Goal: Transaction & Acquisition: Purchase product/service

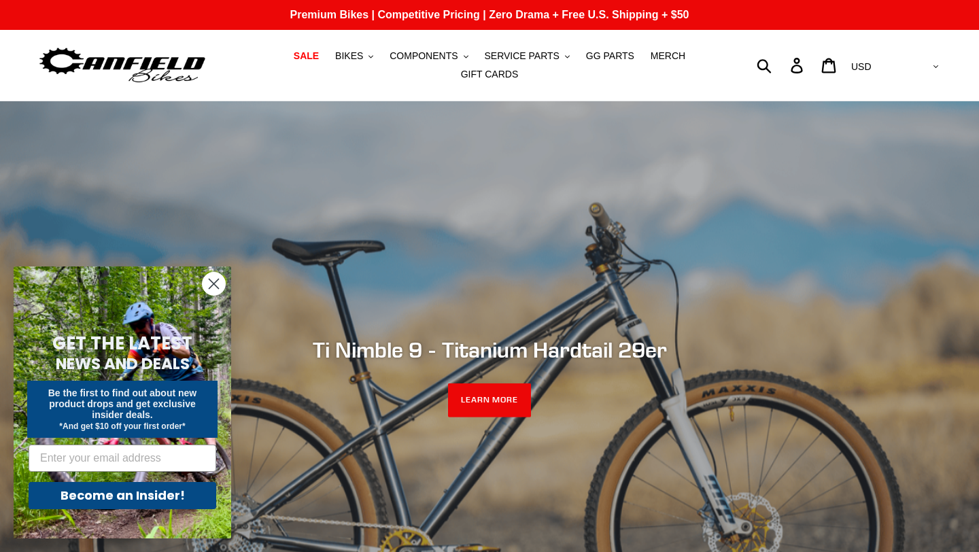
click at [218, 286] on circle "Close dialog" at bounding box center [214, 284] width 22 height 22
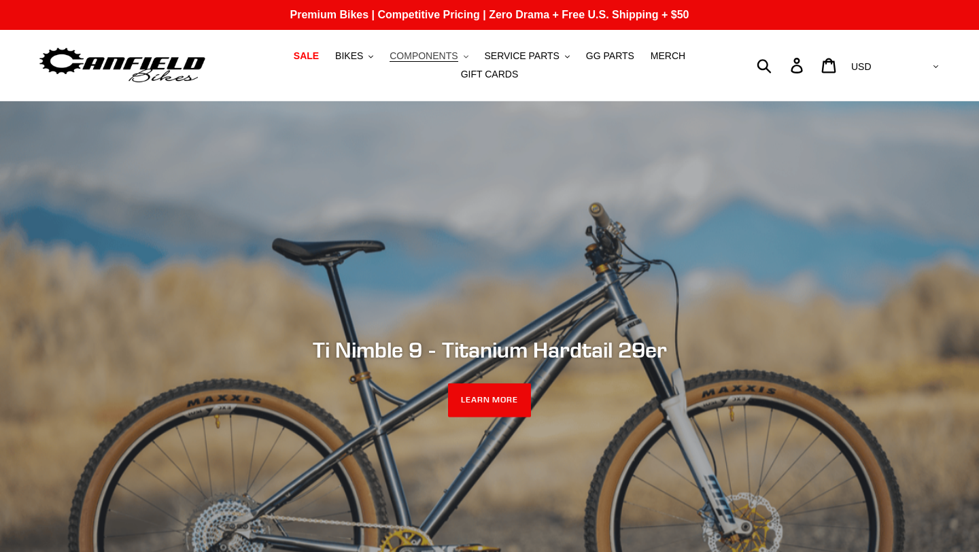
click at [456, 58] on span "COMPONENTS" at bounding box center [424, 56] width 68 height 12
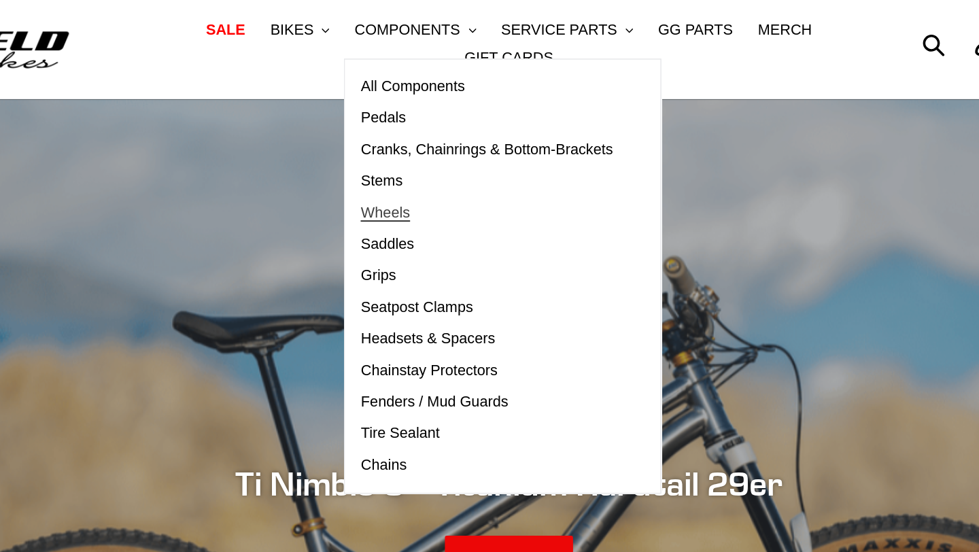
click at [419, 175] on span "Wheels" at bounding box center [410, 175] width 32 height 12
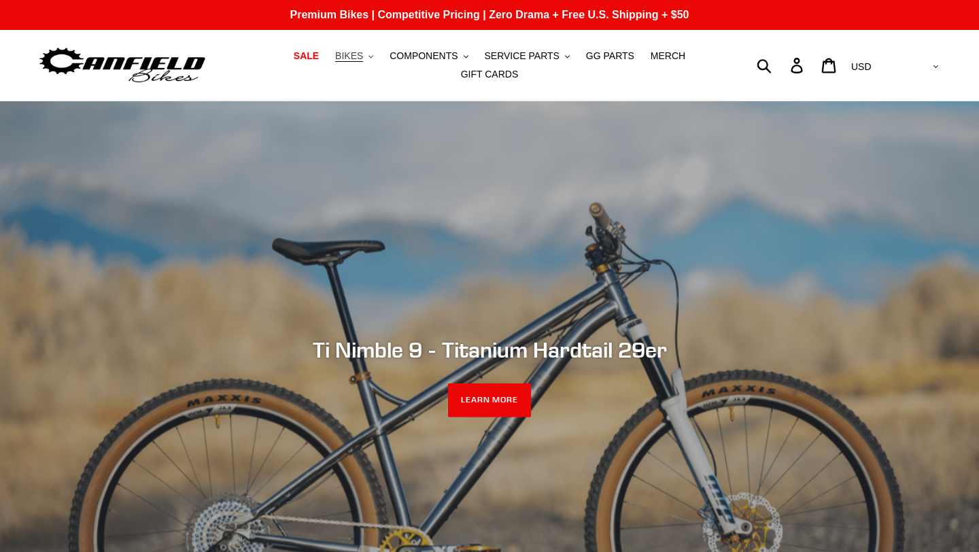
click at [370, 58] on button "BIKES .cls-1{fill:#231f20}" at bounding box center [354, 56] width 52 height 18
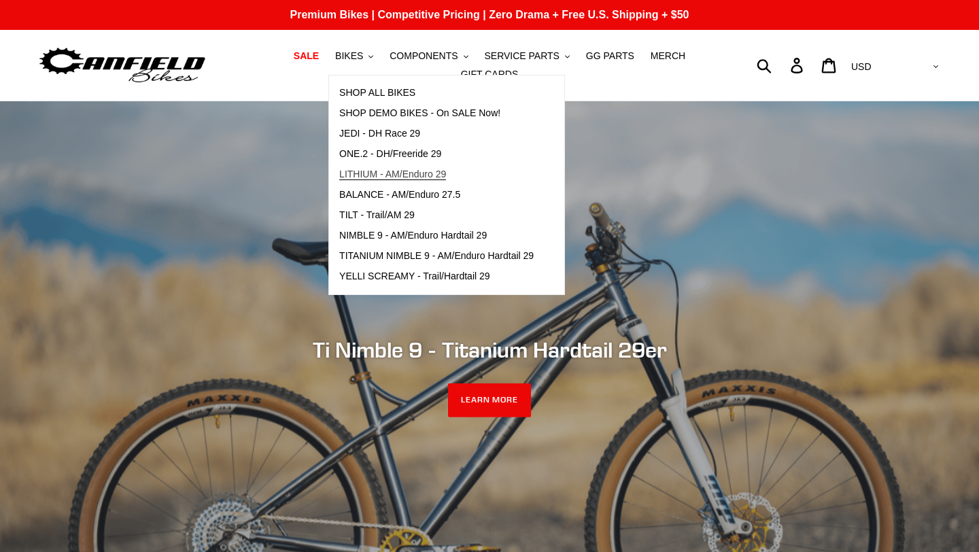
click at [408, 177] on span "LITHIUM - AM/Enduro 29" at bounding box center [392, 175] width 107 height 12
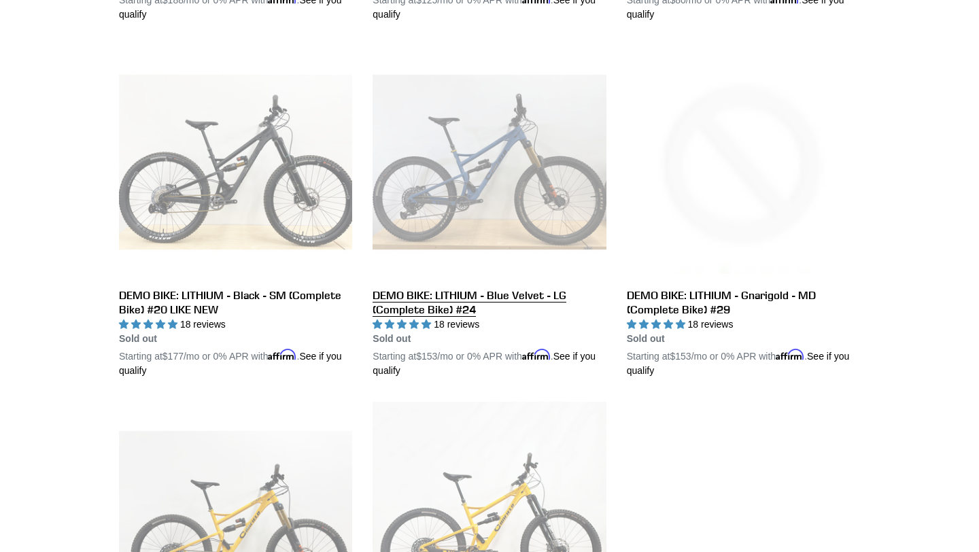
scroll to position [673, 0]
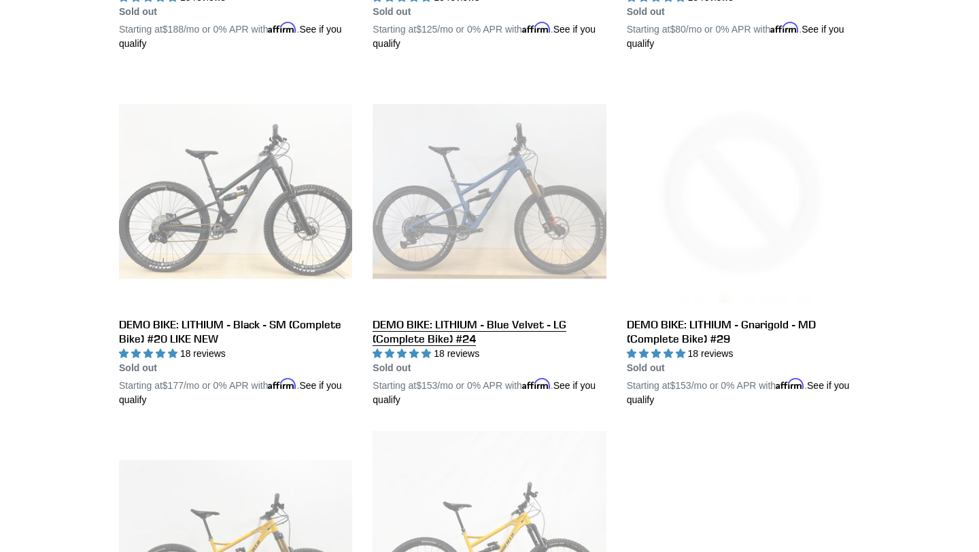
click at [516, 246] on link "DEMO BIKE: LITHIUM - Blue Velvet - LG (Complete Bike) #24" at bounding box center [489, 241] width 233 height 333
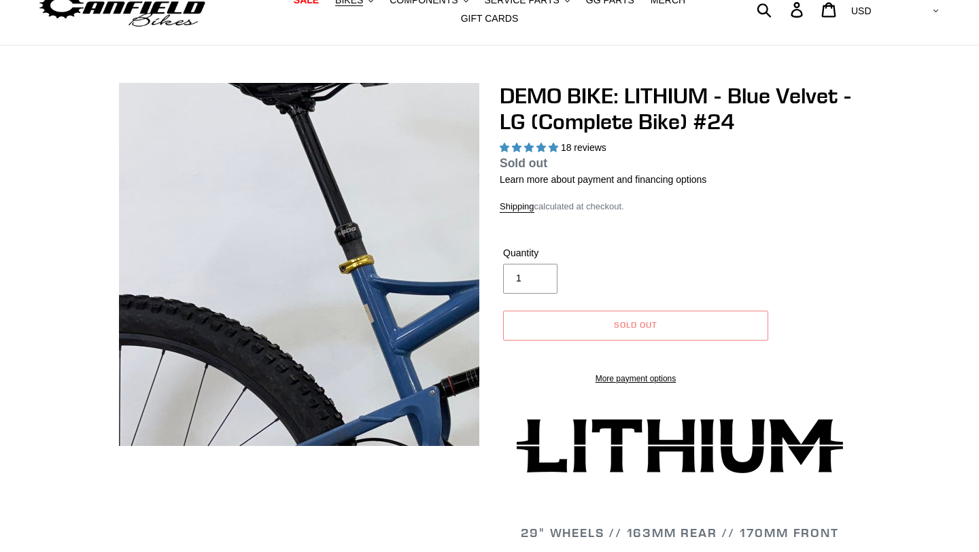
scroll to position [56, 0]
select select "highest-rating"
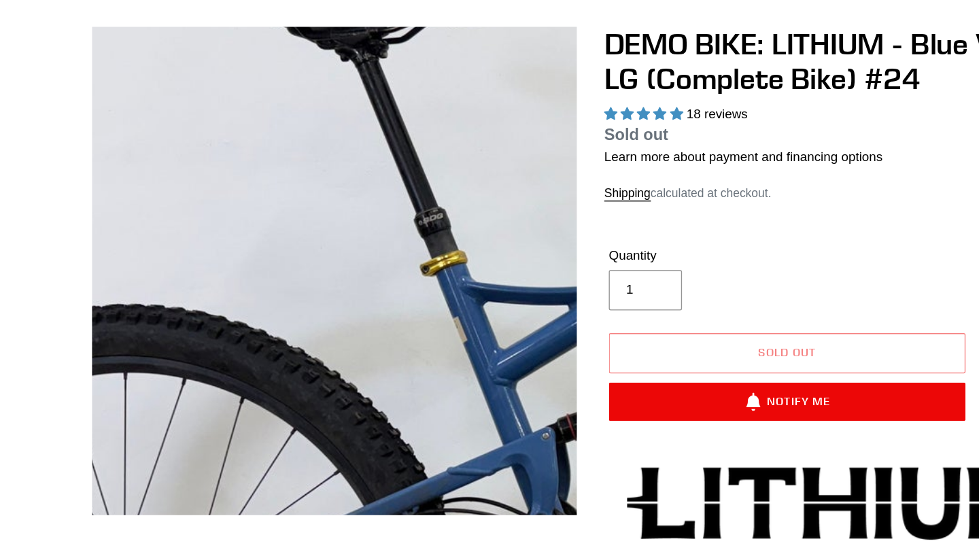
scroll to position [0, 0]
